Goal: Task Accomplishment & Management: Manage account settings

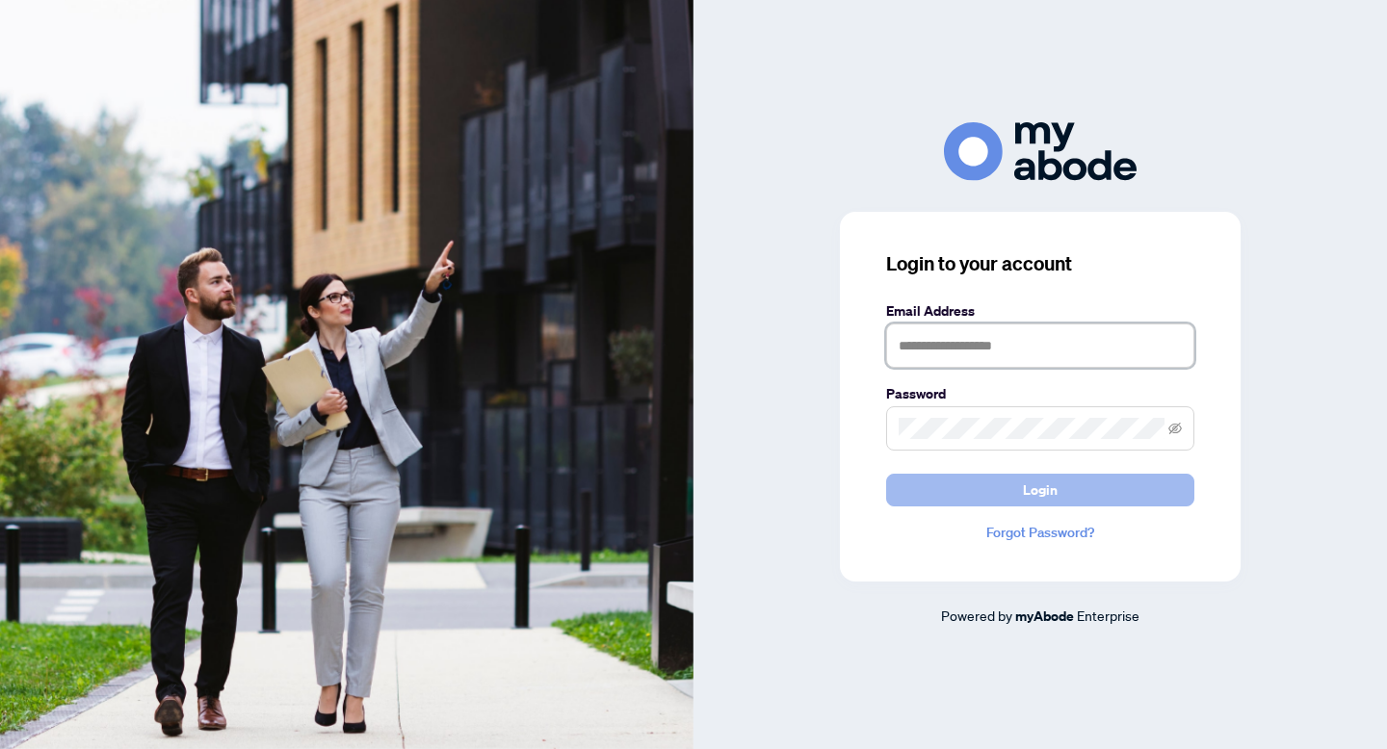
type input "**********"
click at [1042, 489] on span "Login" at bounding box center [1040, 490] width 35 height 31
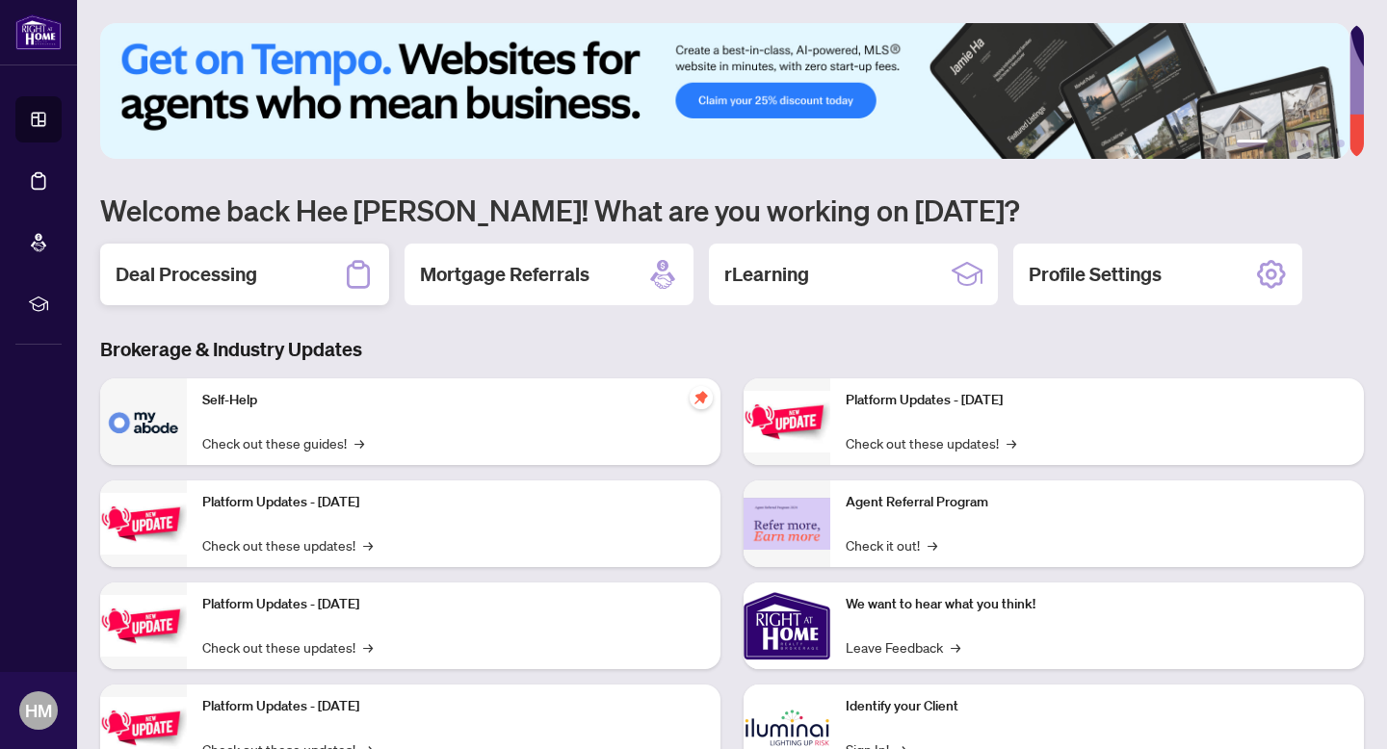
click at [205, 268] on h2 "Deal Processing" at bounding box center [187, 274] width 142 height 27
click at [205, 268] on main "1 2 3 4 5 6 Welcome back Hee [PERSON_NAME]! What are you working on [DATE]? Dea…" at bounding box center [732, 374] width 1310 height 749
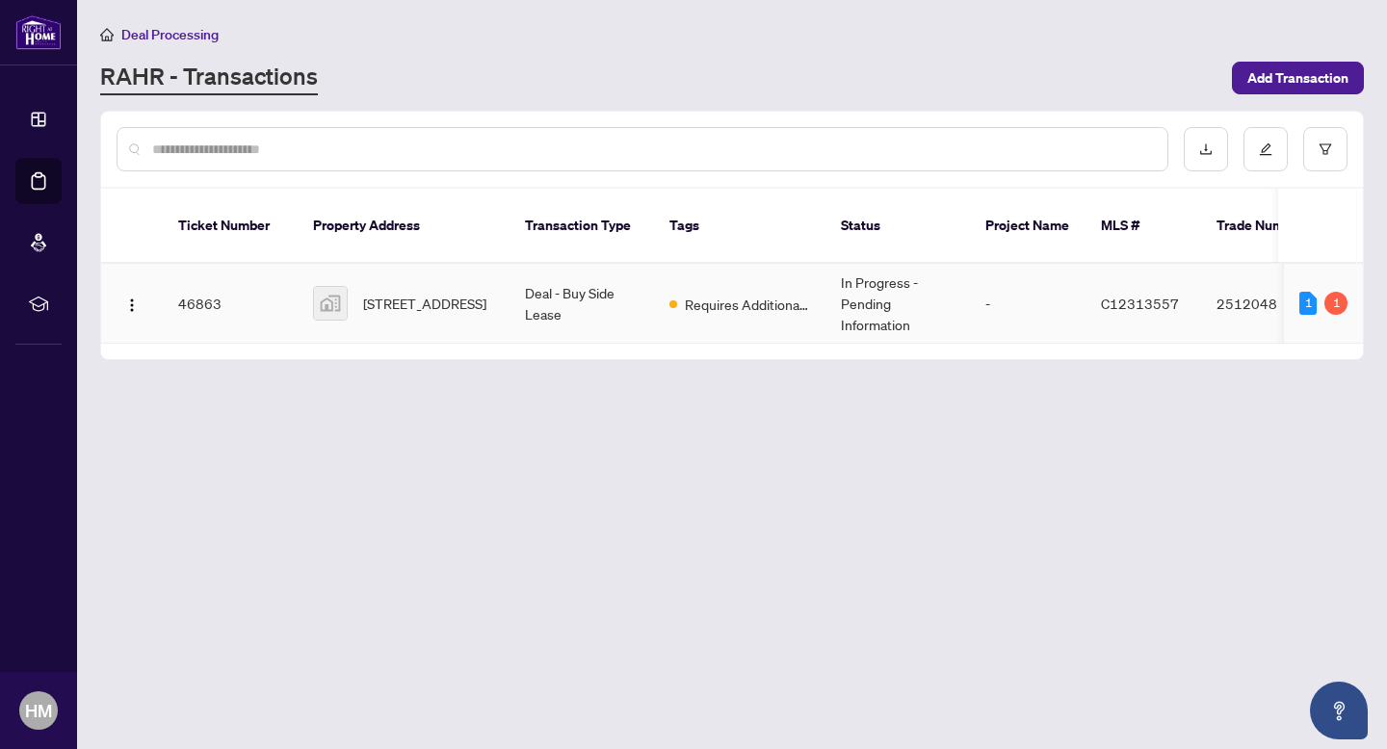
click at [539, 292] on td "Deal - Buy Side Lease" at bounding box center [582, 304] width 144 height 80
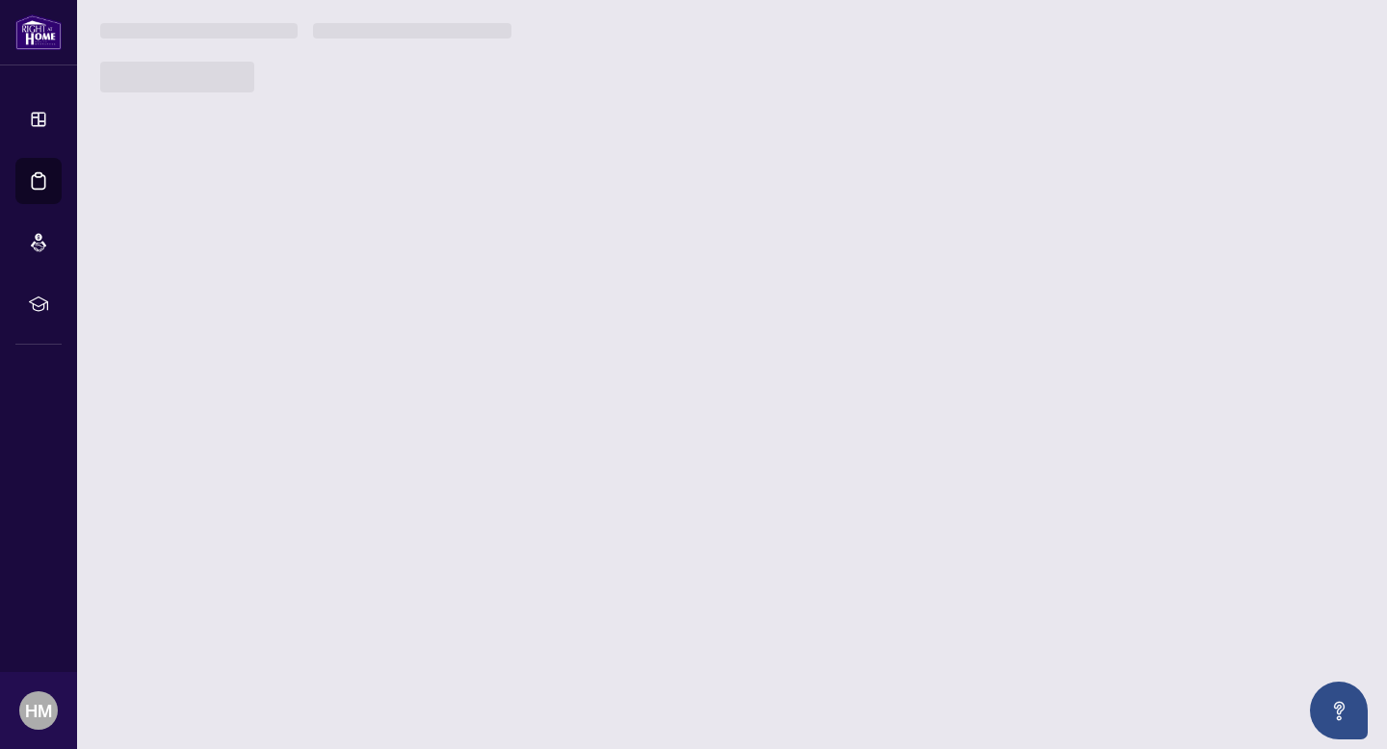
click at [539, 292] on main "Deal Processing [PERSON_NAME] - Transactions Add Transaction Ticket Number Prop…" at bounding box center [732, 374] width 1310 height 749
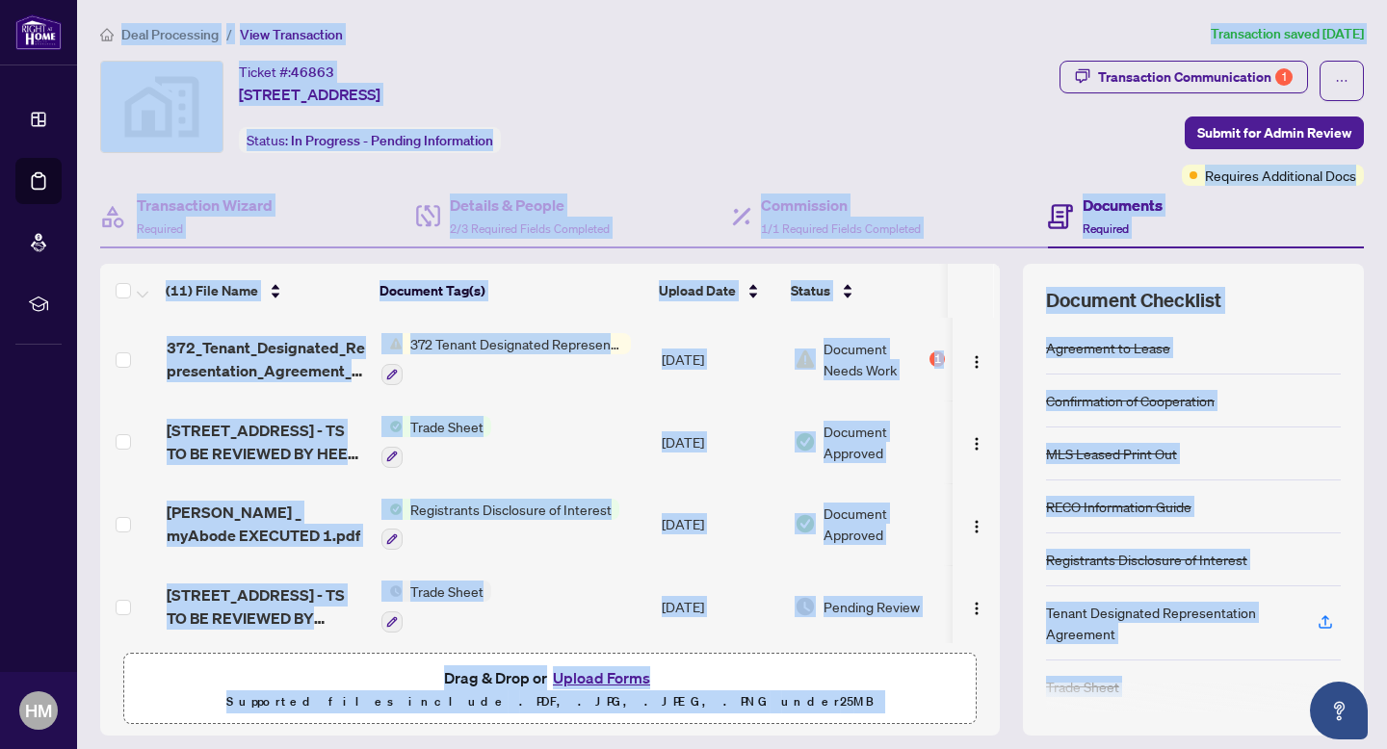
click at [603, 406] on td "Trade Sheet" at bounding box center [514, 442] width 281 height 83
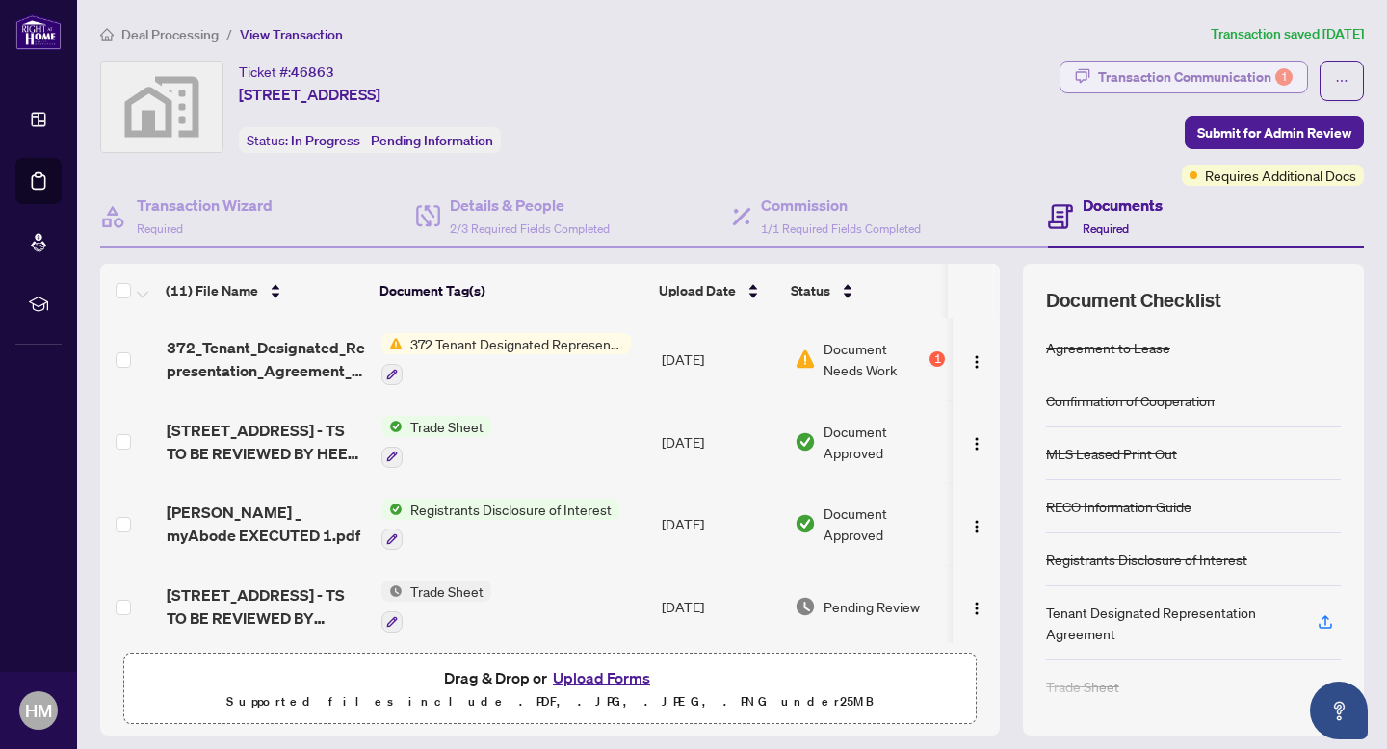
click at [1202, 79] on div "Transaction Communication 1" at bounding box center [1195, 77] width 195 height 31
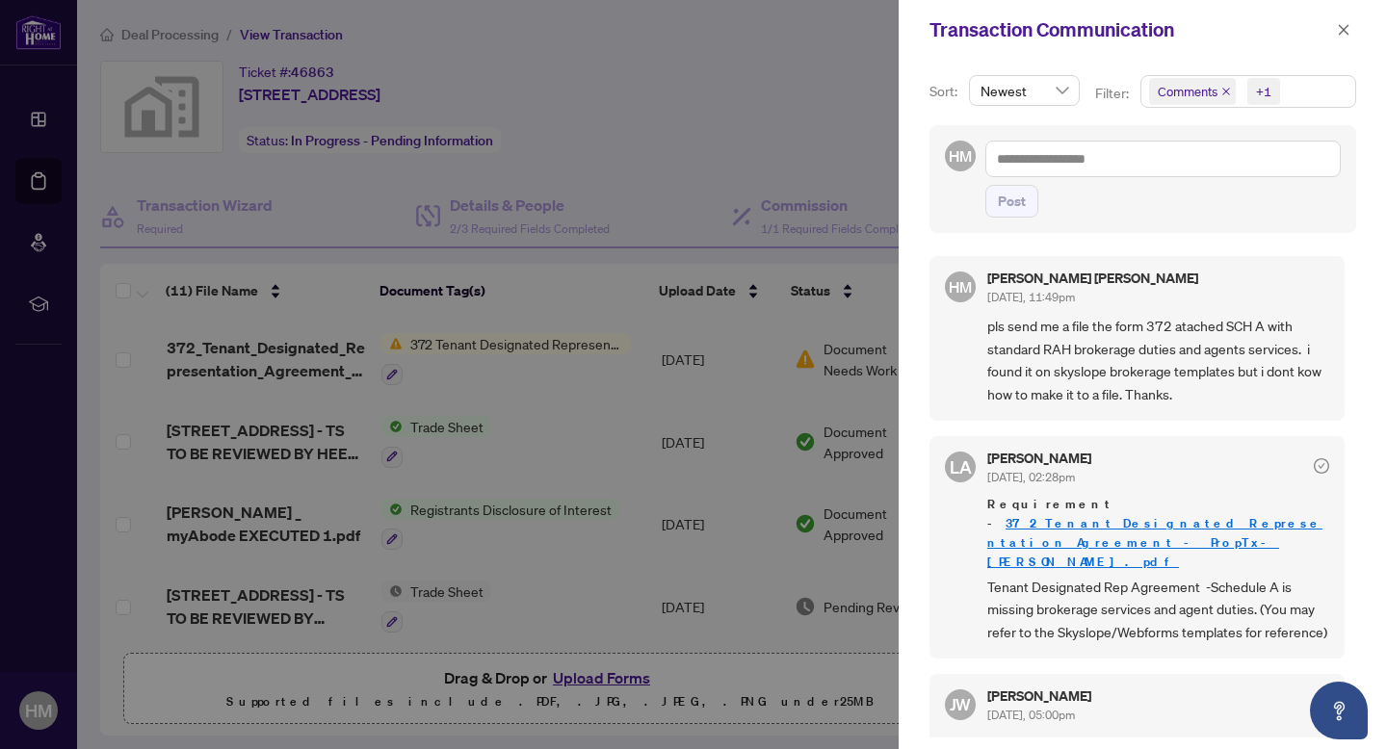
click at [775, 75] on div at bounding box center [693, 374] width 1387 height 749
click at [1348, 33] on icon "close" at bounding box center [1344, 29] width 11 height 11
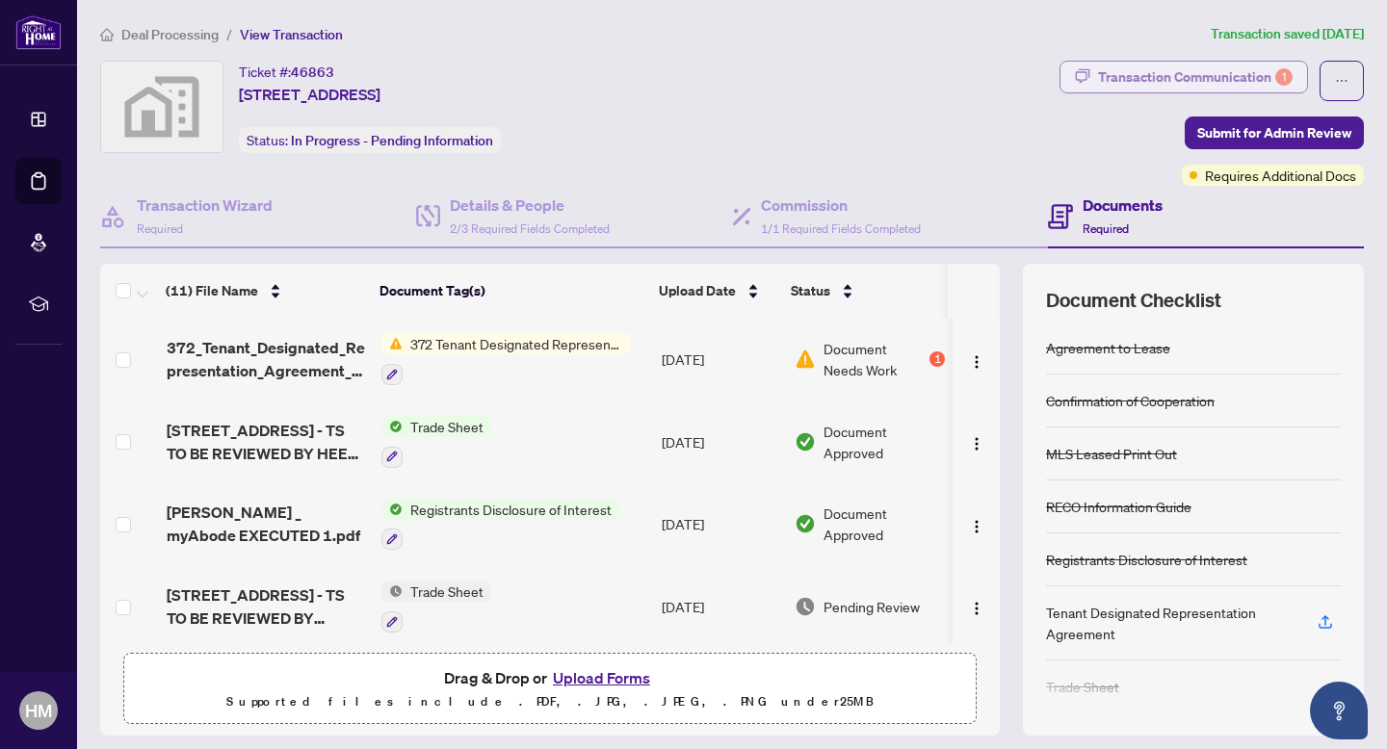
click at [1169, 75] on div "Transaction Communication 1" at bounding box center [1195, 77] width 195 height 31
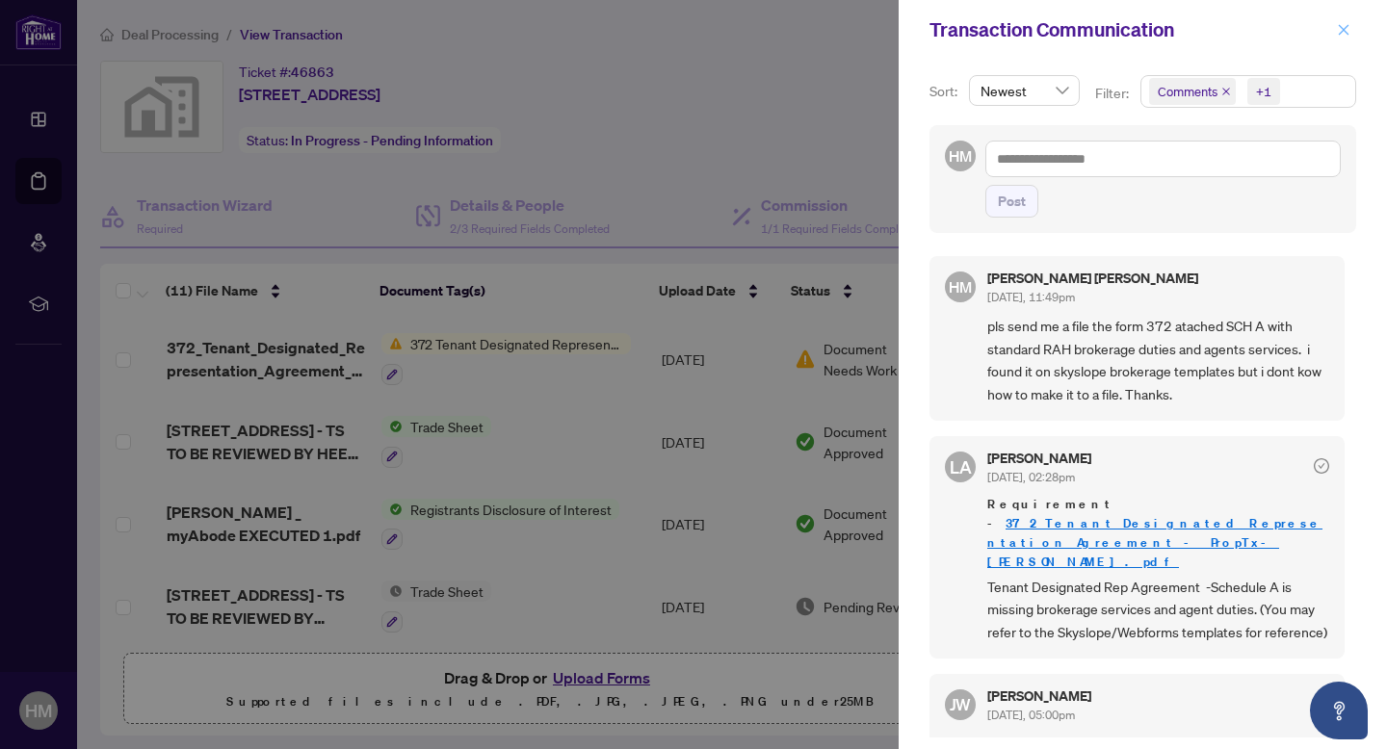
click at [1347, 31] on icon "close" at bounding box center [1344, 29] width 11 height 11
